Goal: Check status

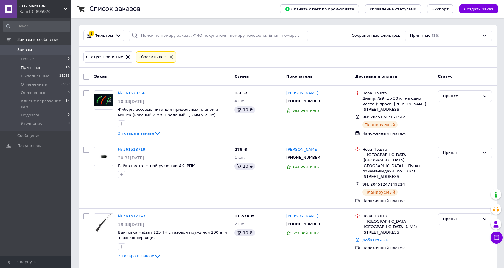
click at [476, 62] on div "Статус: Принятые Сбросить все" at bounding box center [287, 57] width 411 height 14
click at [61, 11] on div "Ваш ID: 895920" at bounding box center [45, 11] width 52 height 5
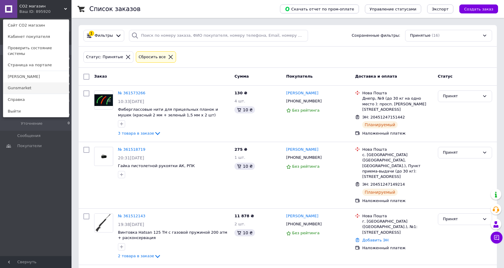
click at [46, 83] on link "Gunsmarket" at bounding box center [36, 87] width 66 height 11
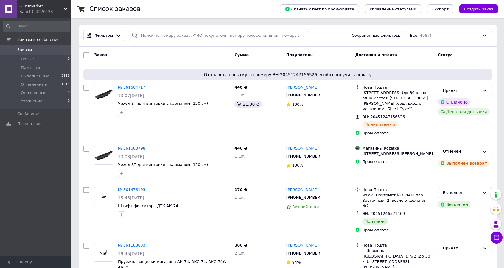
click at [57, 143] on div "Заказы и сообщения Заказы 0 Новые 0 Принятые 3 Выполненные 2869 Отмененные 1215…" at bounding box center [36, 138] width 73 height 240
